Goal: Navigation & Orientation: Find specific page/section

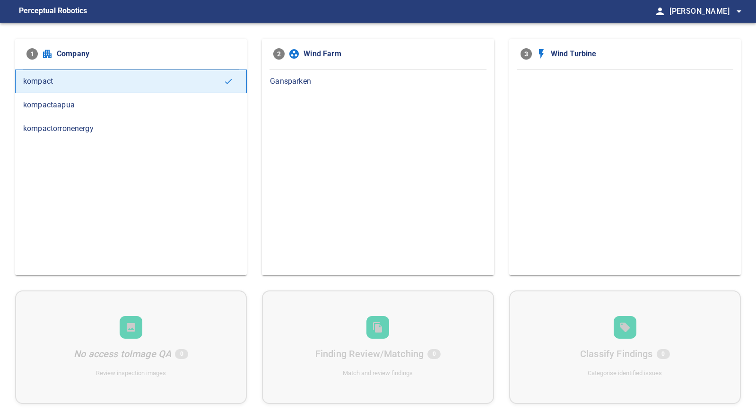
click at [116, 104] on span "kompactaapua" at bounding box center [131, 104] width 216 height 11
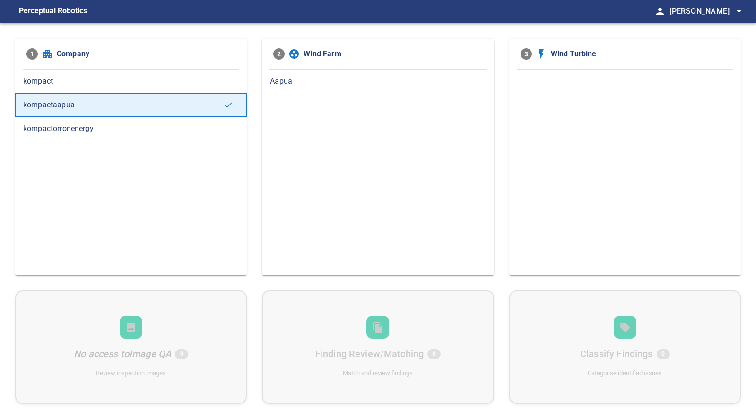
click at [137, 126] on span "kompactorronenergy" at bounding box center [131, 128] width 216 height 11
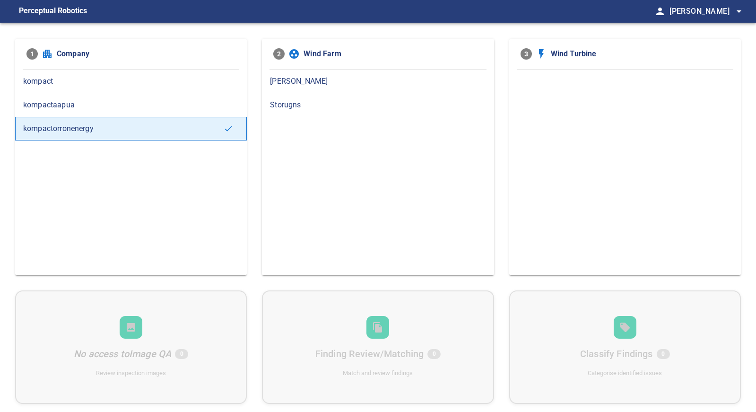
click at [133, 103] on span "kompactaapua" at bounding box center [131, 104] width 216 height 11
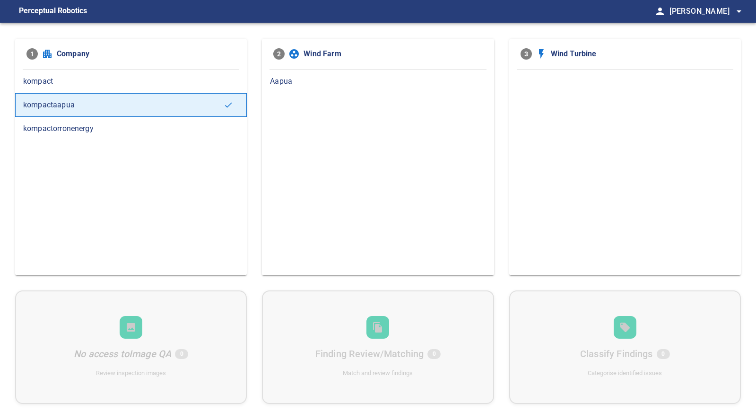
click at [322, 76] on span "Aapua" at bounding box center [378, 81] width 216 height 11
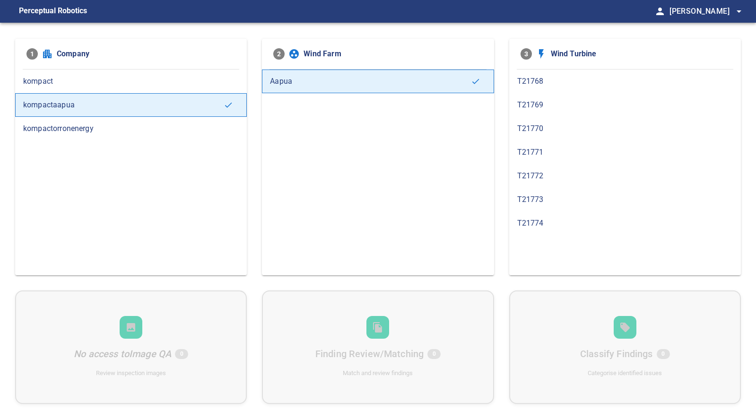
click at [138, 81] on span "kompact" at bounding box center [131, 81] width 216 height 11
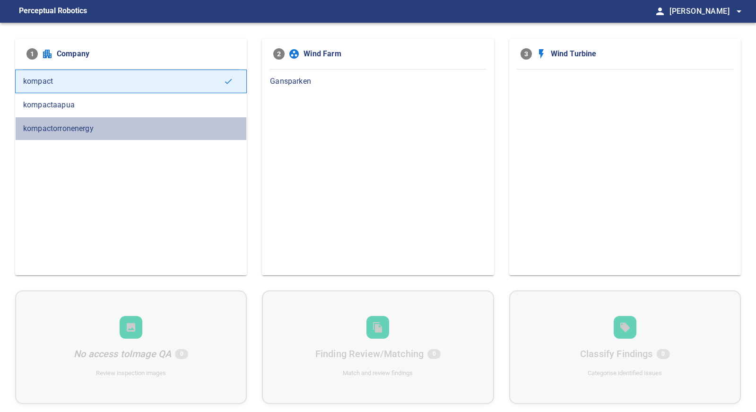
click at [111, 126] on span "kompactorronenergy" at bounding box center [131, 128] width 216 height 11
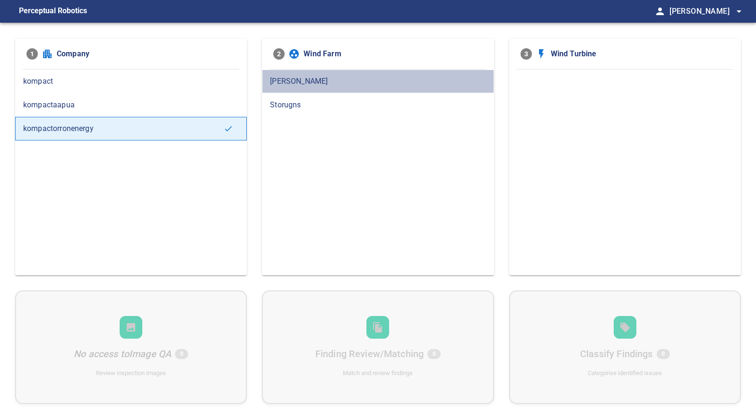
click at [313, 79] on span "[PERSON_NAME]" at bounding box center [378, 81] width 216 height 11
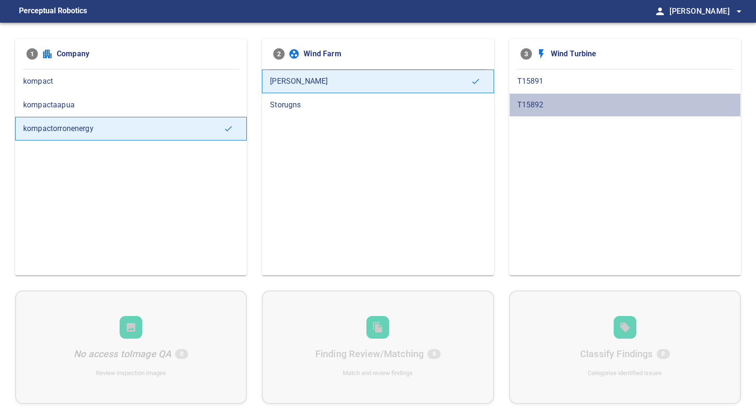
click at [551, 108] on span "T15892" at bounding box center [625, 104] width 216 height 11
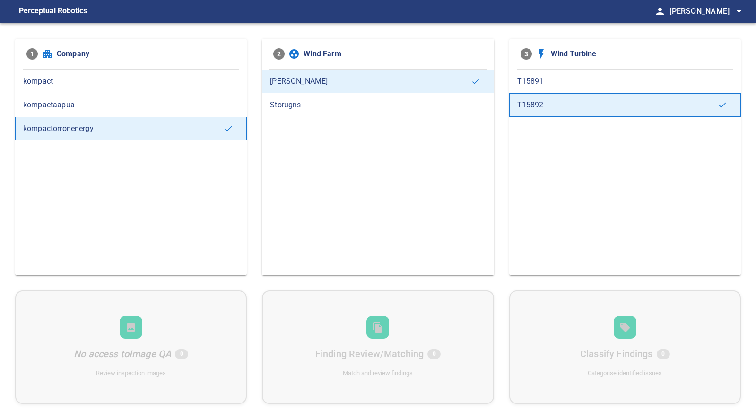
click at [584, 84] on span "T15891" at bounding box center [625, 81] width 216 height 11
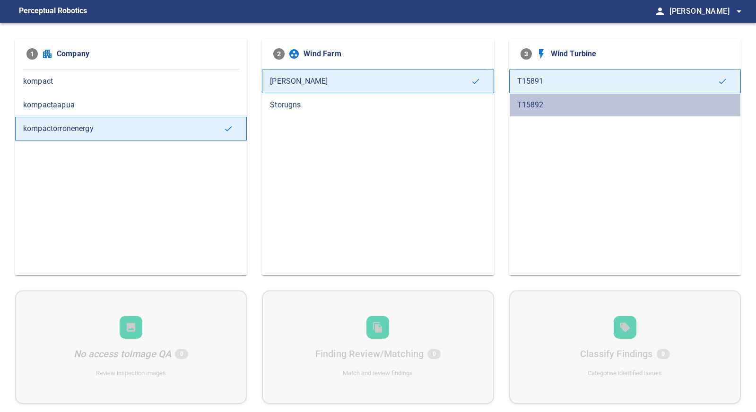
click at [564, 103] on span "T15892" at bounding box center [625, 104] width 216 height 11
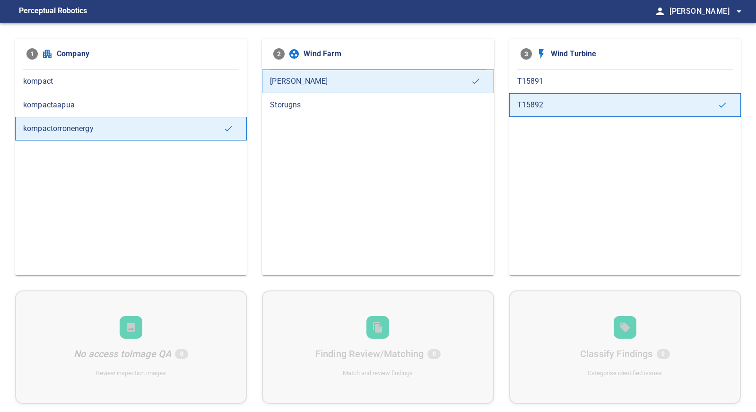
click at [301, 103] on span "Storugns" at bounding box center [378, 104] width 216 height 11
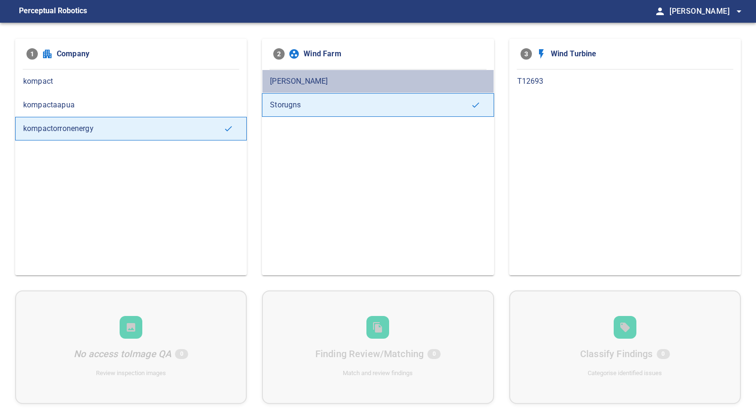
click at [392, 81] on span "[PERSON_NAME]" at bounding box center [378, 81] width 216 height 11
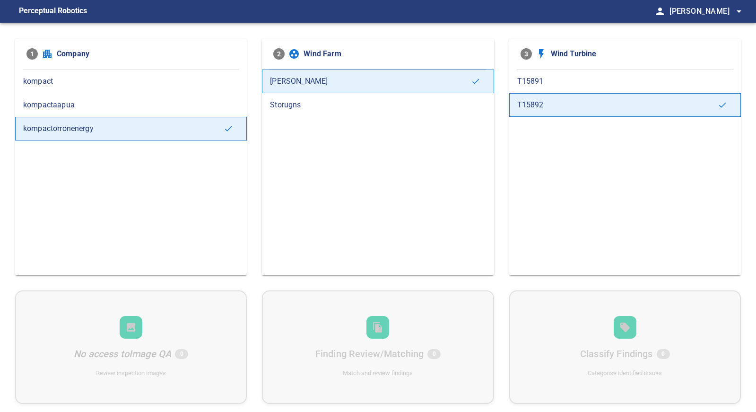
click at [691, 9] on span "[PERSON_NAME] arrow_drop_down" at bounding box center [706, 11] width 75 height 13
click at [550, 10] on div at bounding box center [378, 206] width 756 height 412
click at [701, 7] on span "[PERSON_NAME] arrow_drop_down" at bounding box center [706, 11] width 75 height 13
click at [734, 16] on div at bounding box center [378, 206] width 756 height 412
click at [10, 41] on div "1 Company kompact kompactaapua kompactorronenergy 2 Wind Farm [PERSON_NAME] Sto…" at bounding box center [378, 229] width 756 height 412
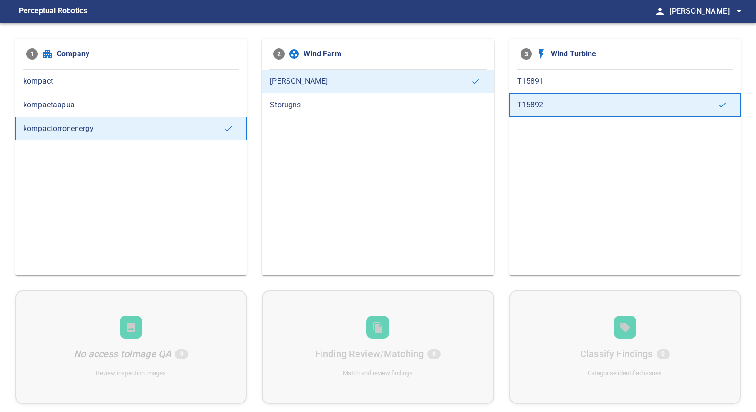
click at [9, 36] on div "1 Company kompact kompactaapua kompactorronenergy 2 Wind Farm [PERSON_NAME] Sto…" at bounding box center [378, 229] width 756 height 412
